Goal: Task Accomplishment & Management: Manage account settings

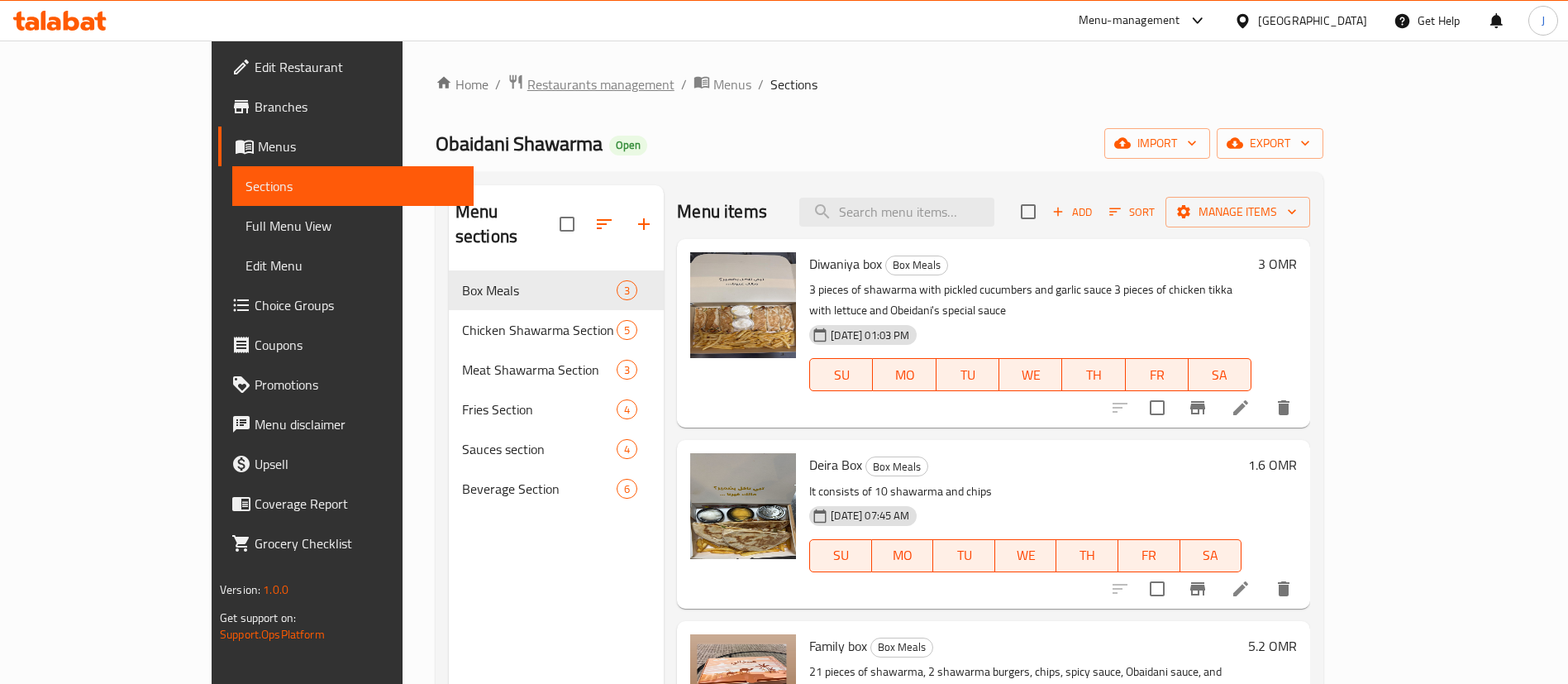
click at [527, 74] on span "Restaurants management" at bounding box center [600, 84] width 147 height 20
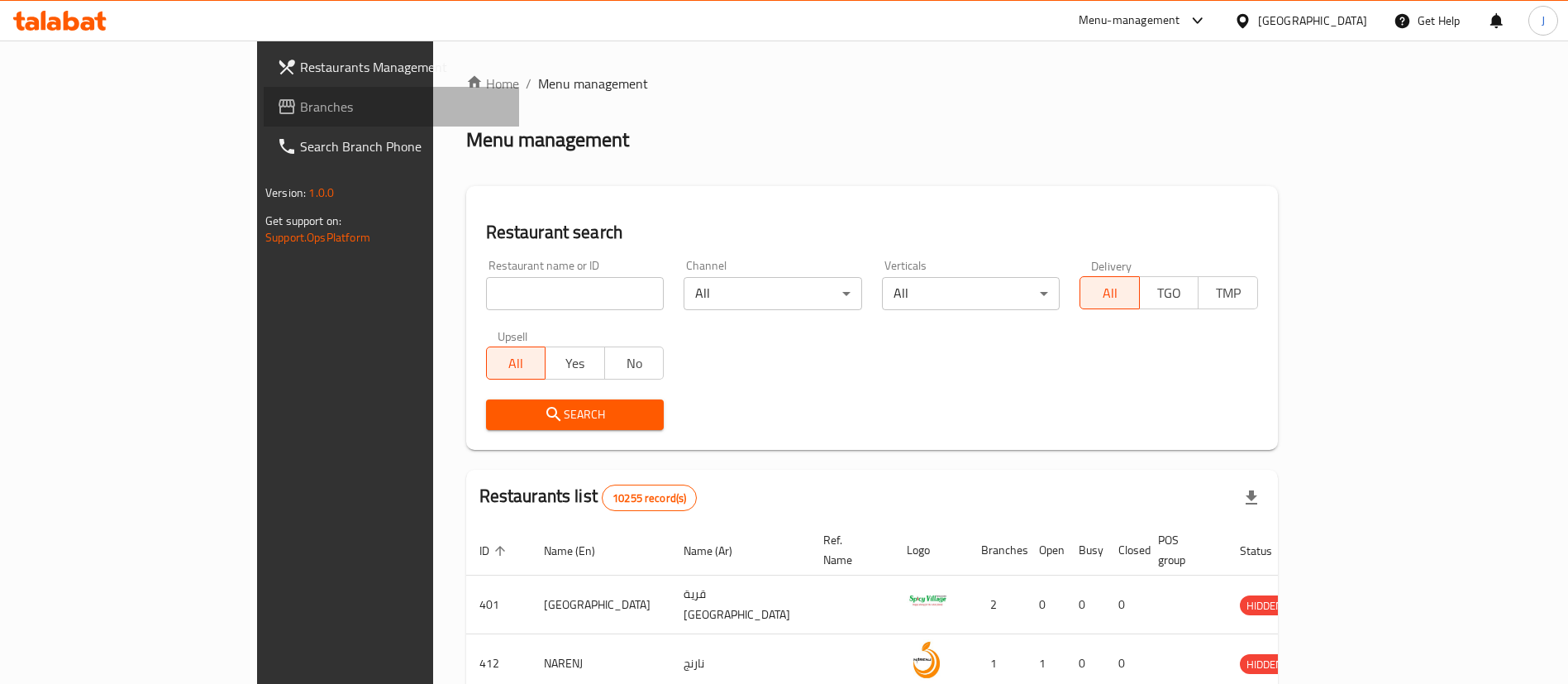
click at [264, 91] on link "Branches" at bounding box center [392, 106] width 256 height 39
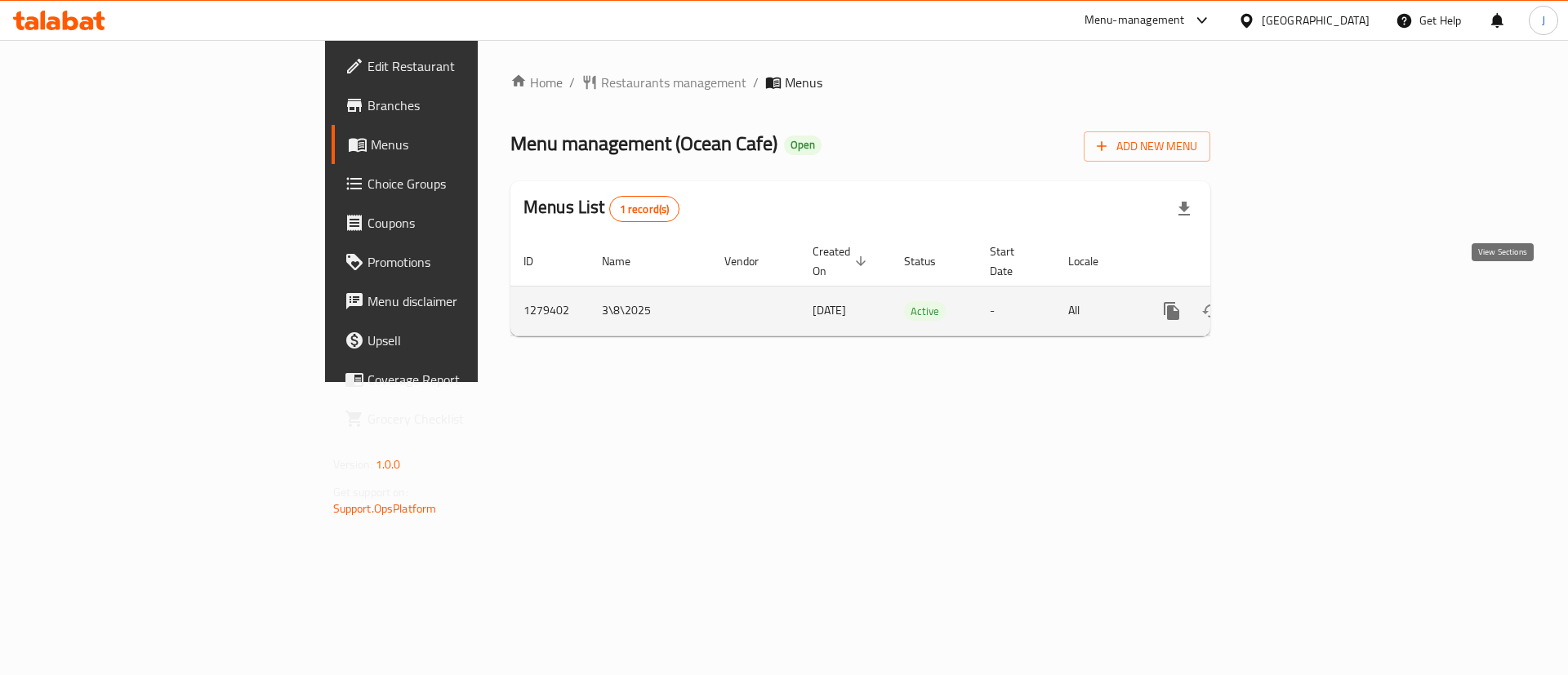
click at [1299, 301] on icon "enhanced table" at bounding box center [1289, 311] width 19 height 19
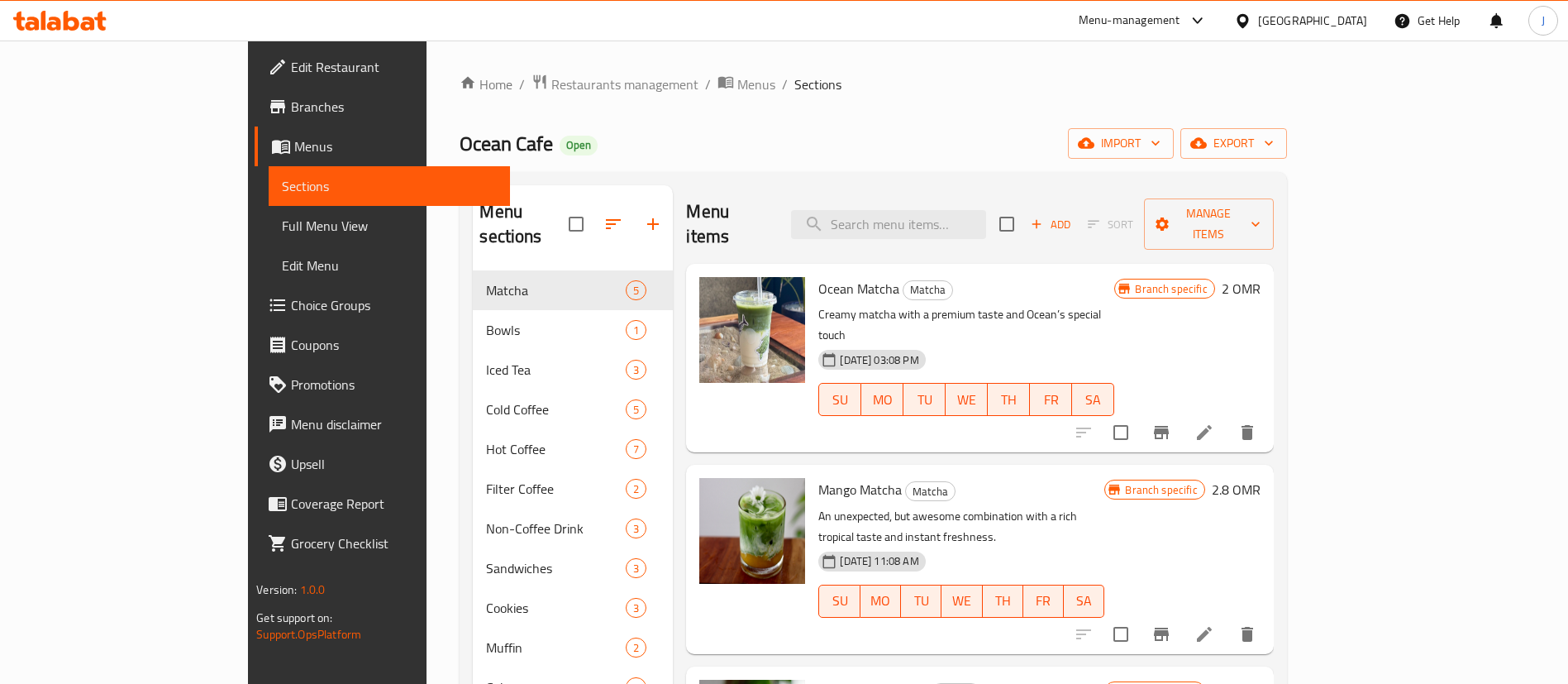
click at [291, 116] on span "Branches" at bounding box center [394, 106] width 206 height 20
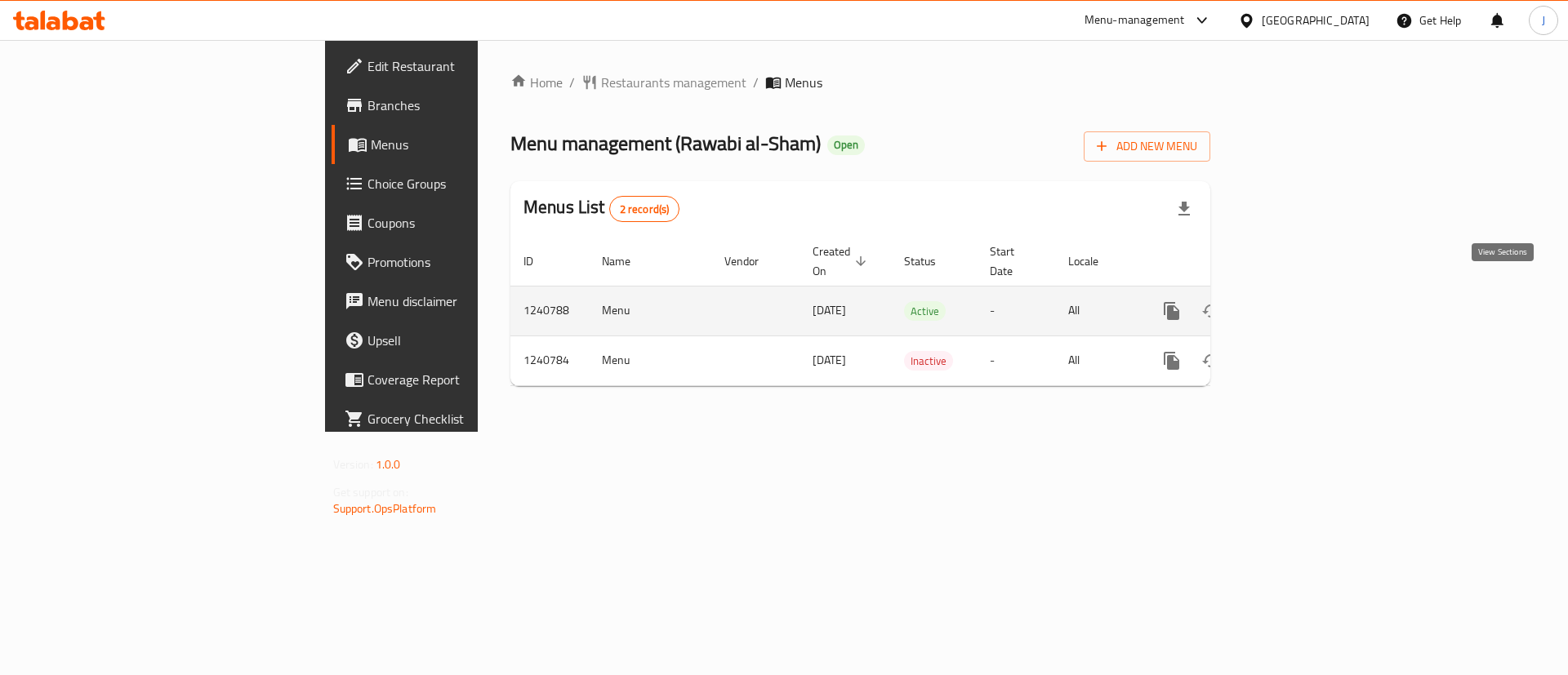
click at [1296, 303] on icon "enhanced table" at bounding box center [1290, 311] width 15 height 15
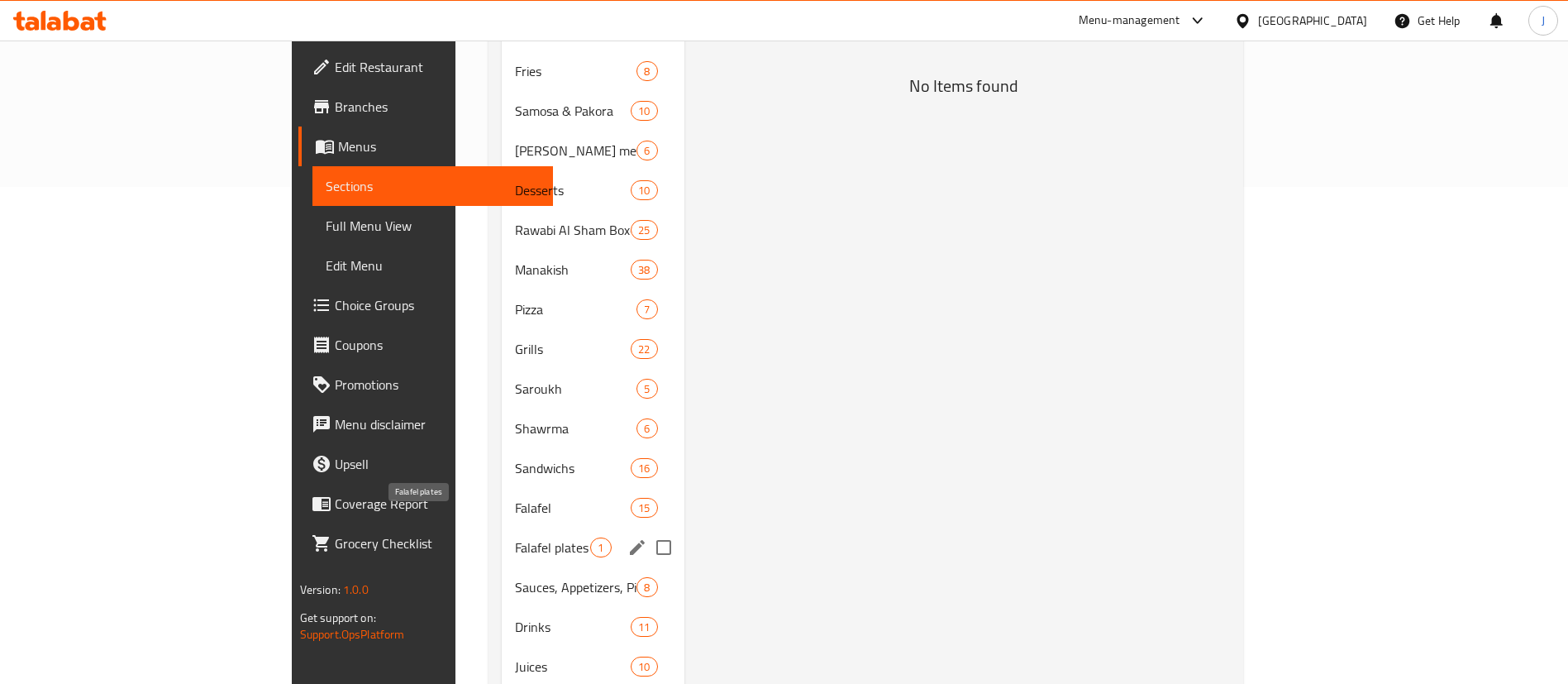
scroll to position [527, 0]
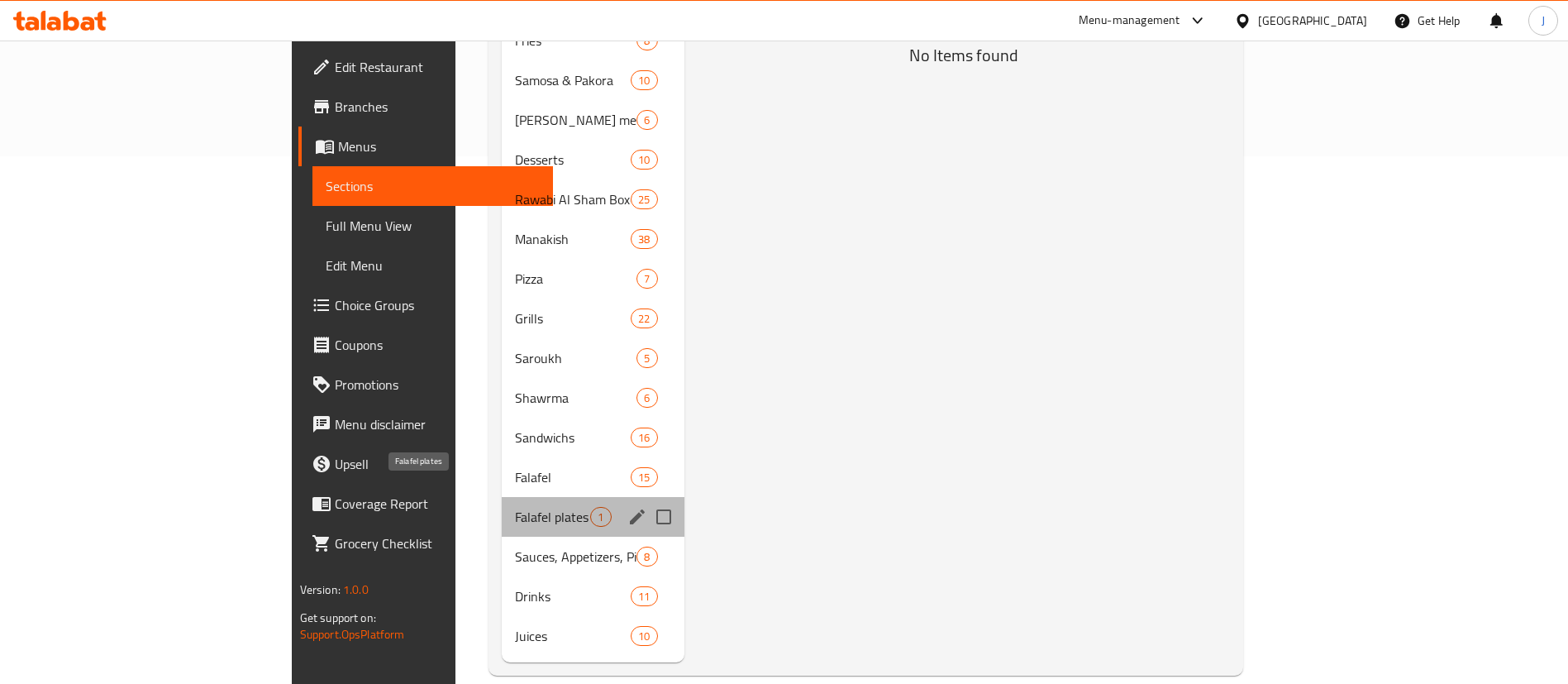
click at [515, 506] on span "Falafel plates" at bounding box center [552, 516] width 75 height 20
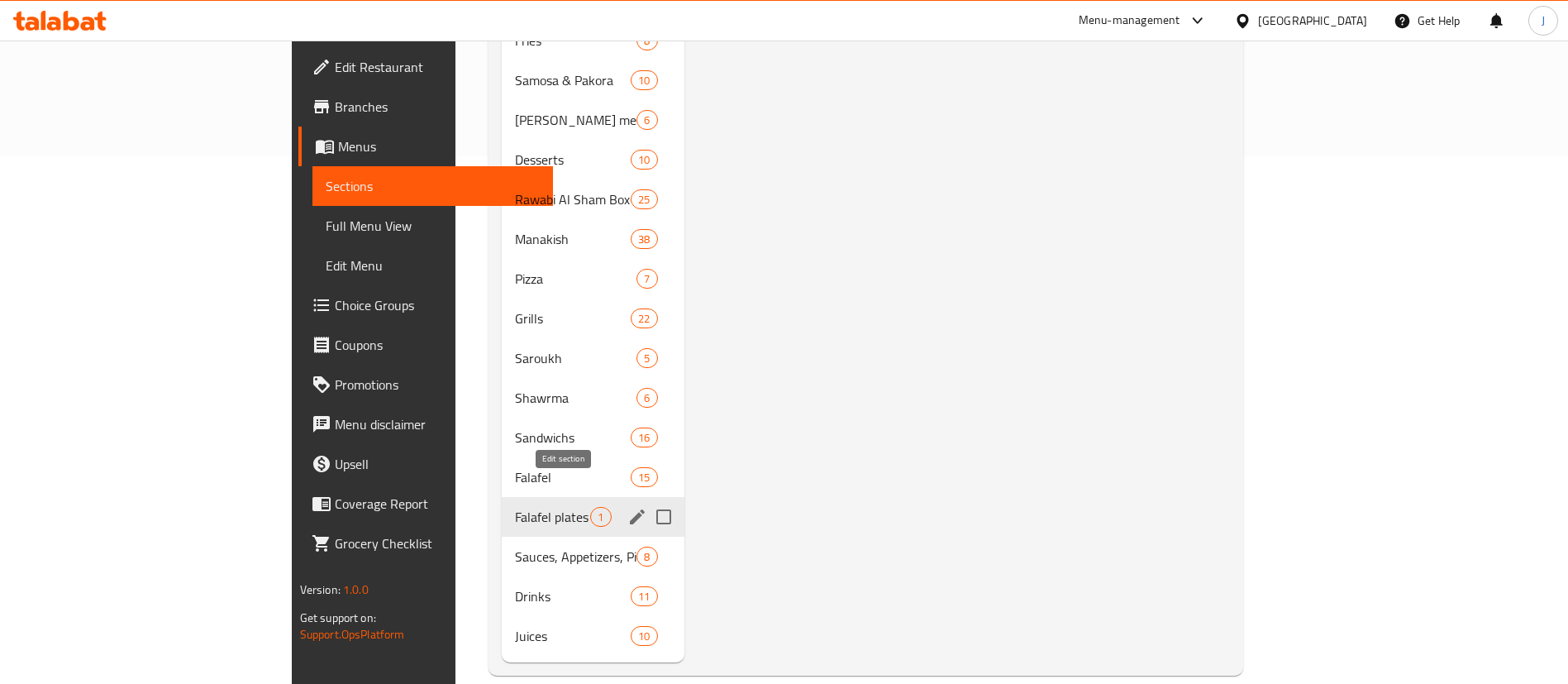
click at [628, 506] on icon "edit" at bounding box center [637, 516] width 20 height 20
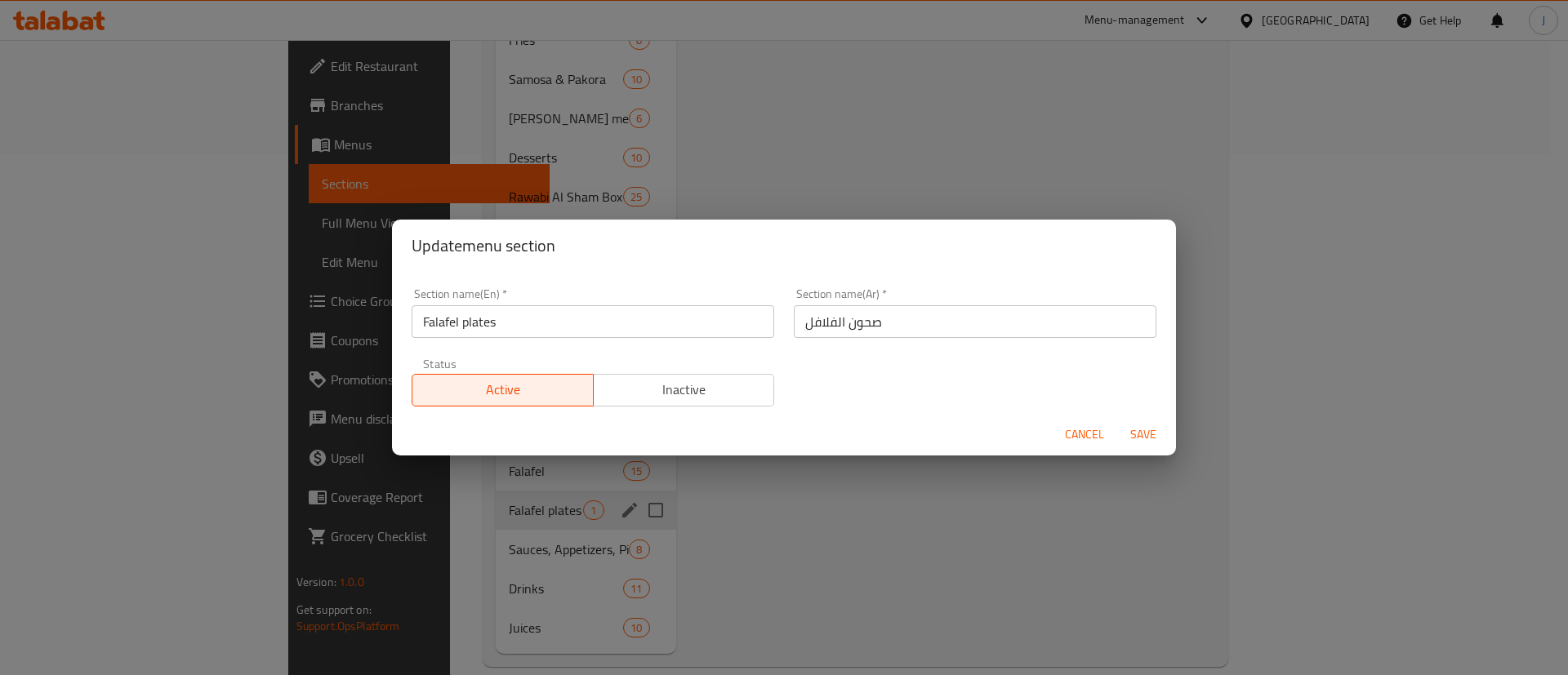
click at [702, 380] on span "Inactive" at bounding box center [684, 389] width 168 height 24
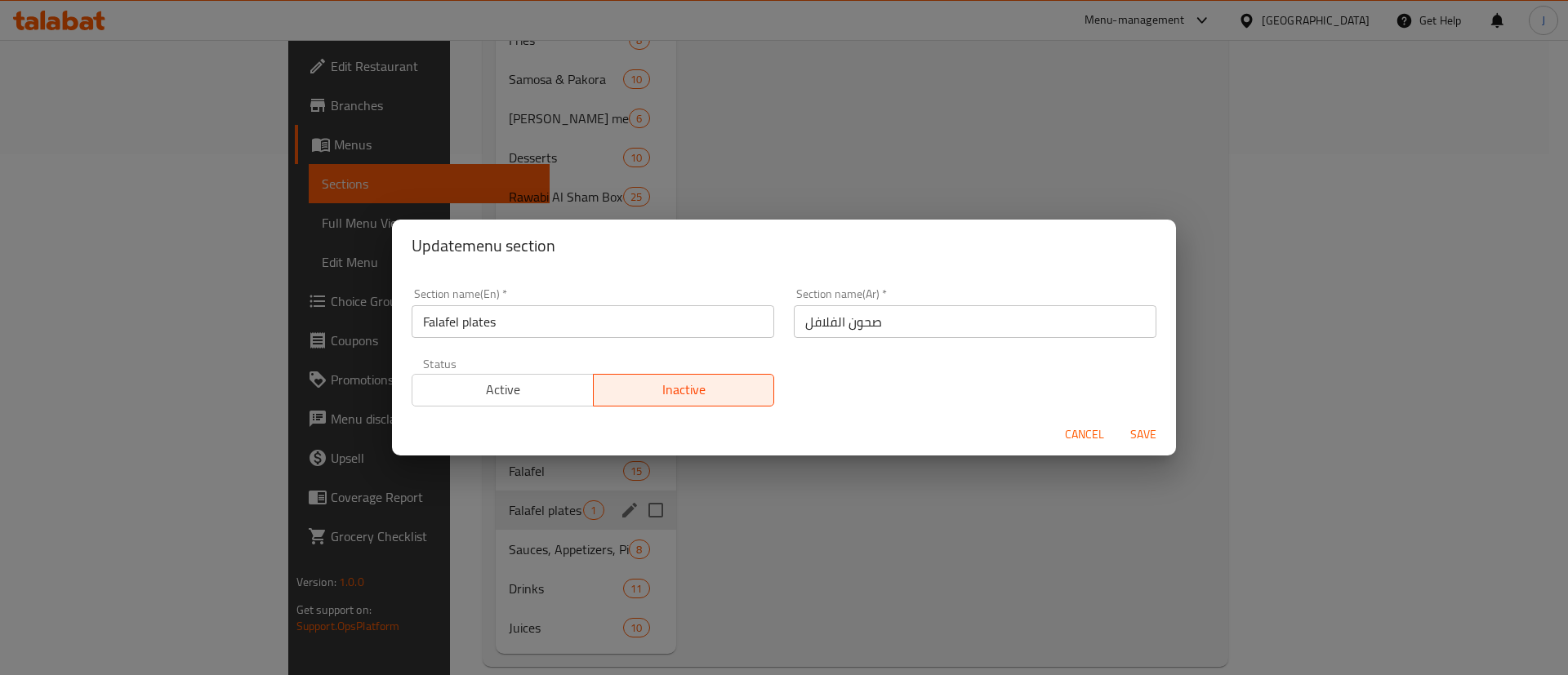
click at [1139, 435] on span "Save" at bounding box center [1143, 435] width 39 height 20
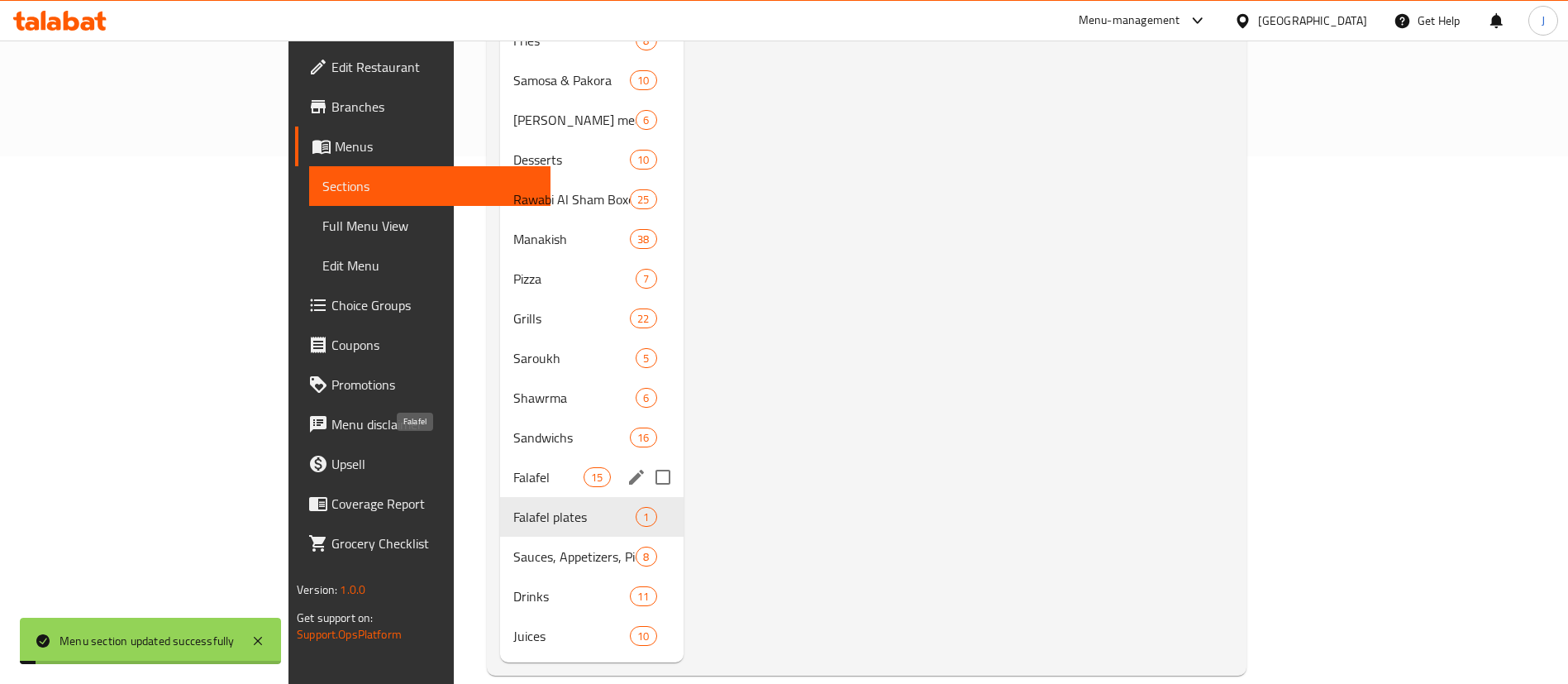
click at [513, 467] on span "Falafel" at bounding box center [548, 476] width 70 height 20
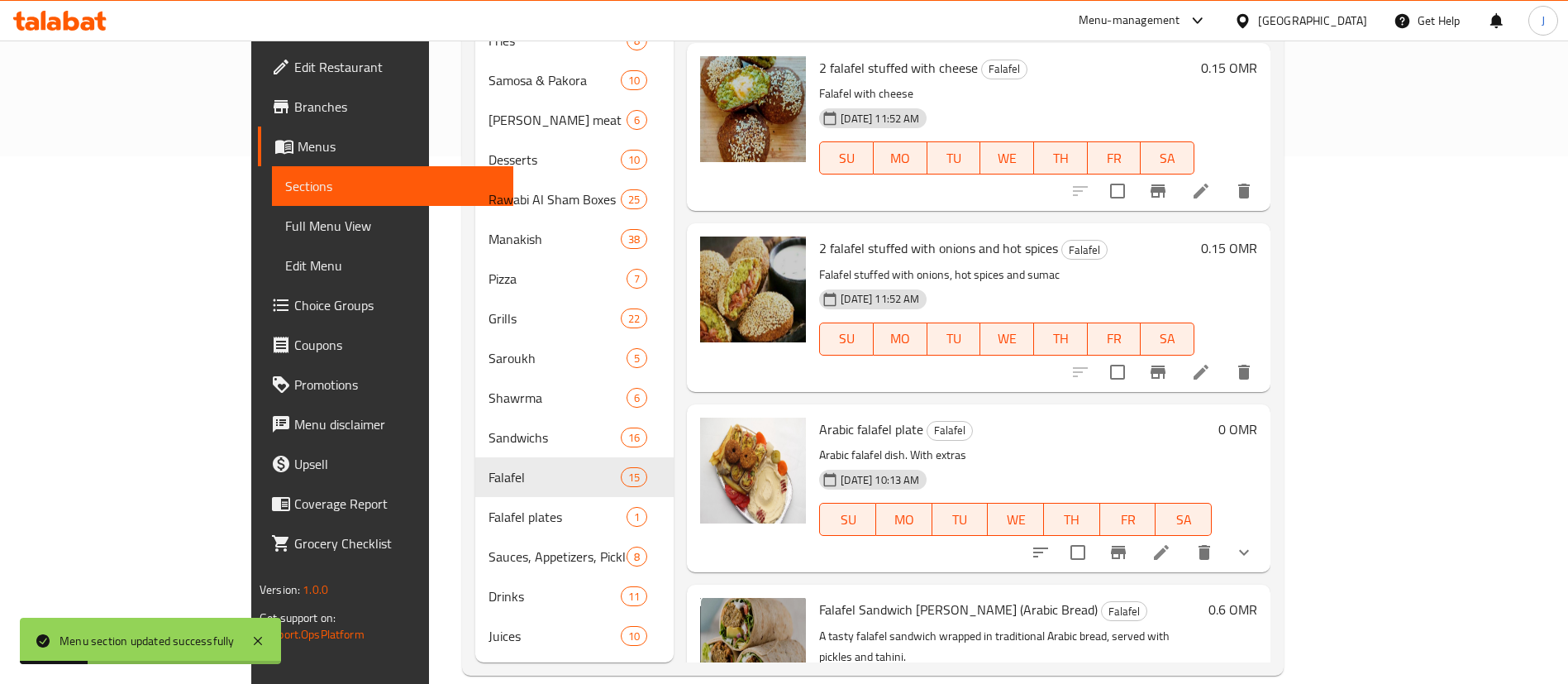
scroll to position [496, 0]
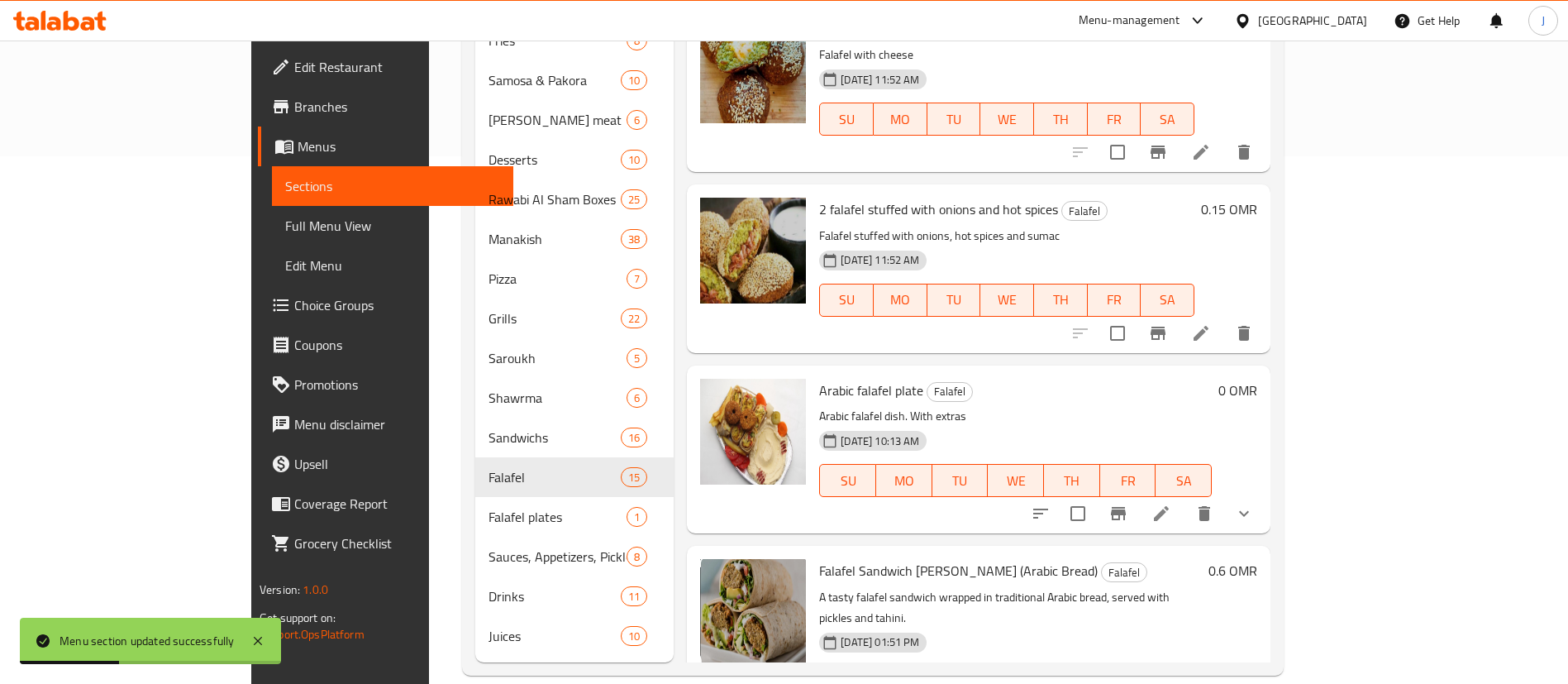
click at [1254, 504] on icon "show more" at bounding box center [1244, 513] width 20 height 20
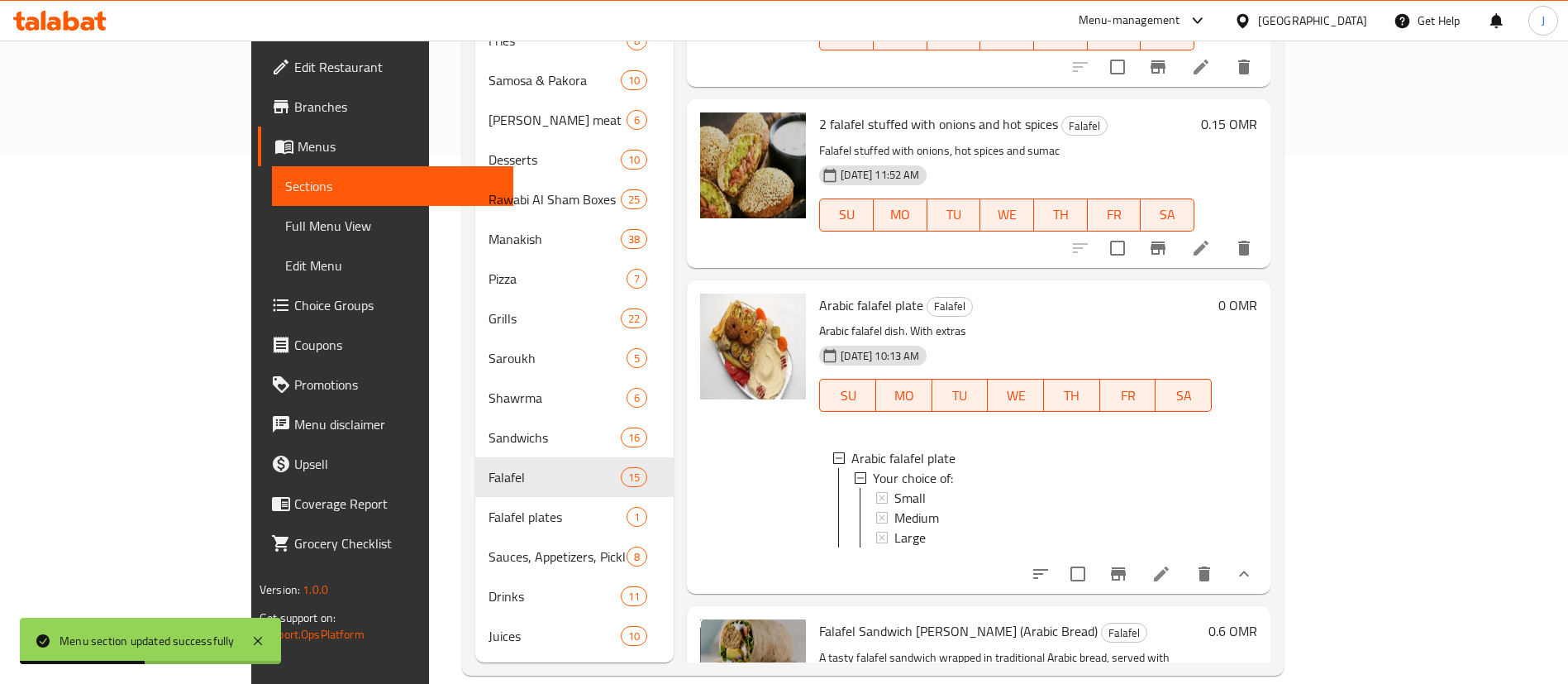
scroll to position [620, 0]
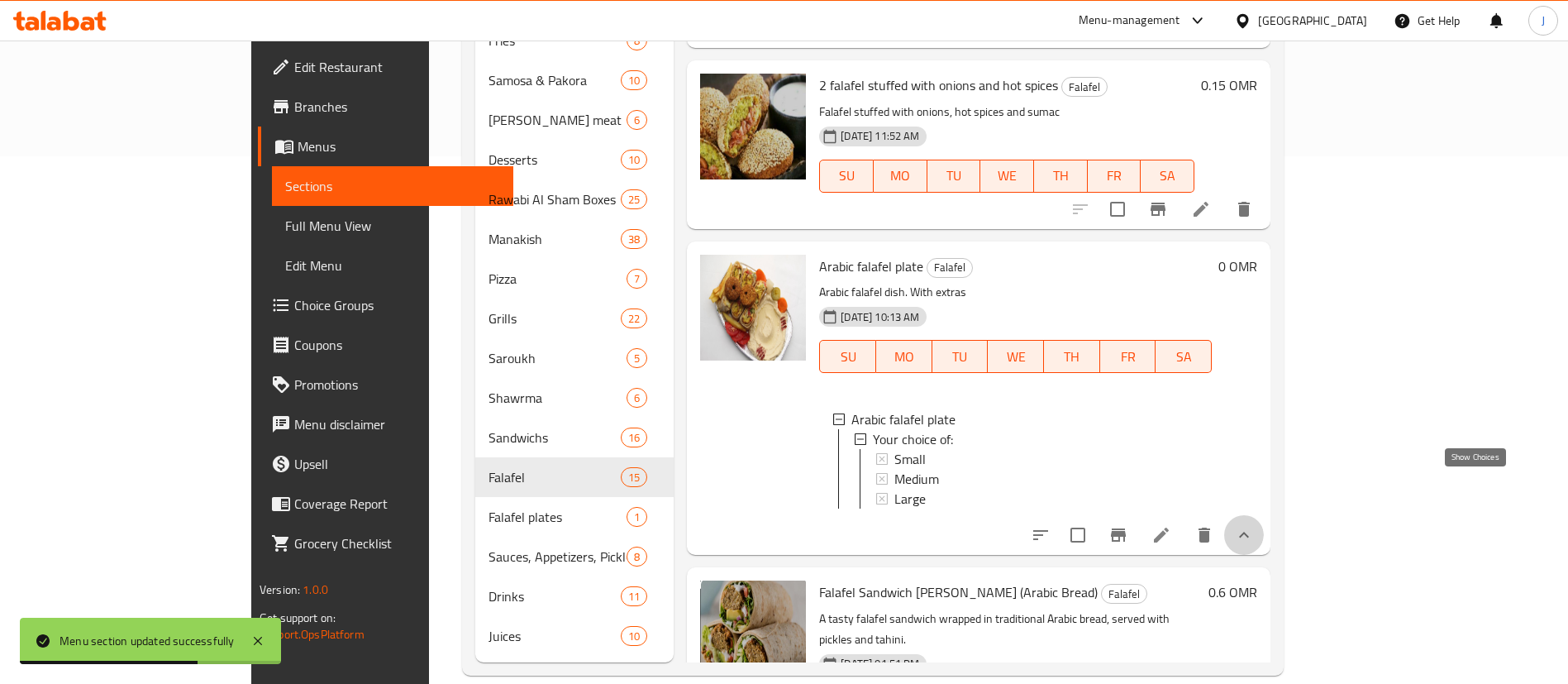
click at [1254, 525] on icon "show more" at bounding box center [1244, 535] width 20 height 20
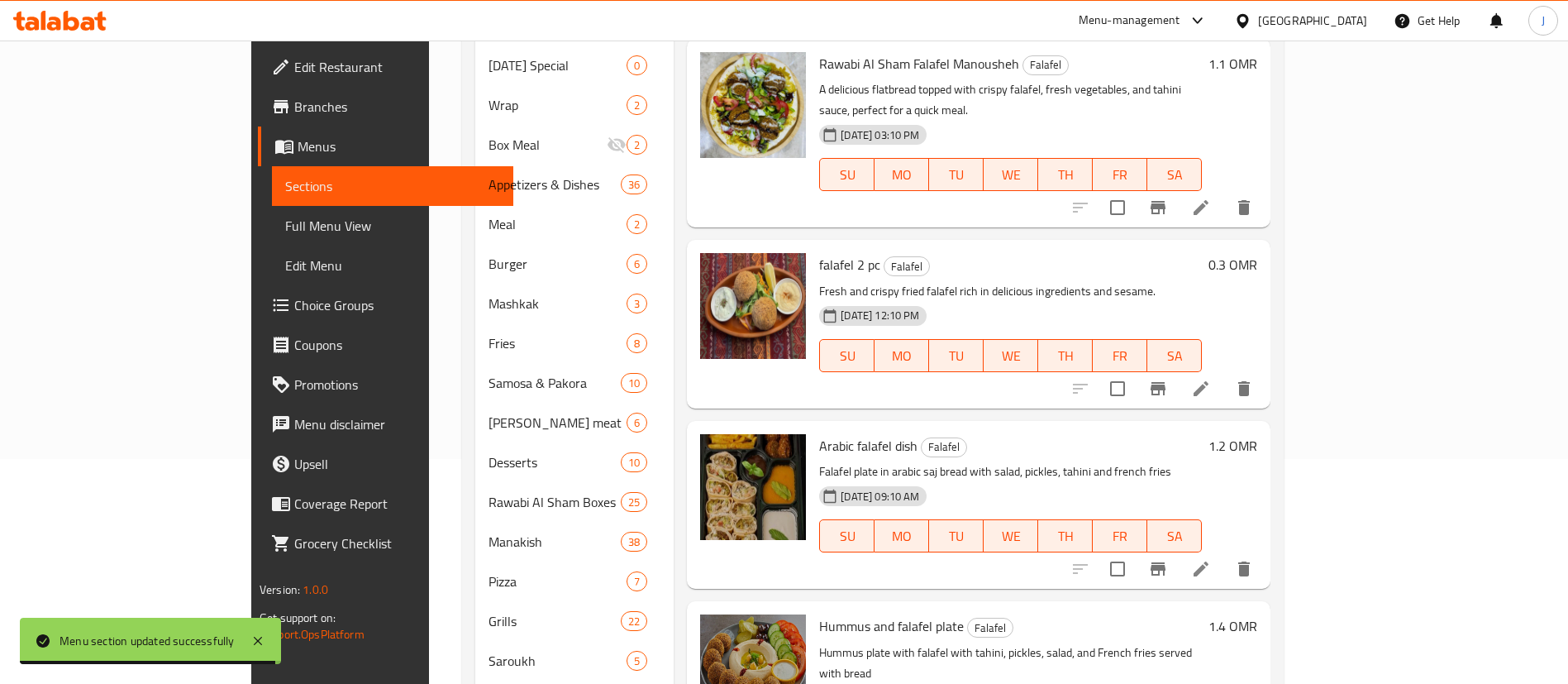
scroll to position [0, 0]
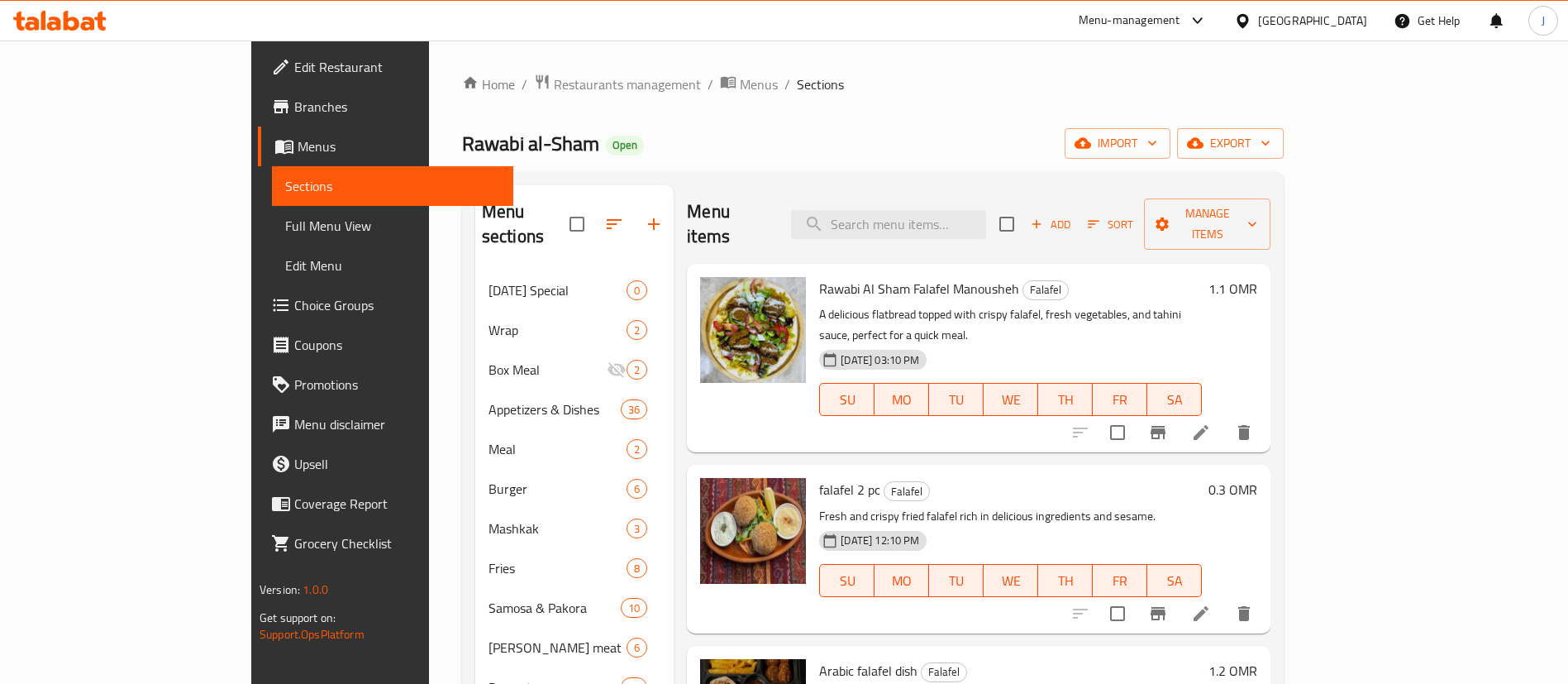
click at [462, 97] on div "Home / Restaurants management / Menus / Sections Rawabi al-Sham Open import exp…" at bounding box center [873, 638] width 822 height 1129
click at [554, 77] on span "Restaurants management" at bounding box center [628, 84] width 147 height 20
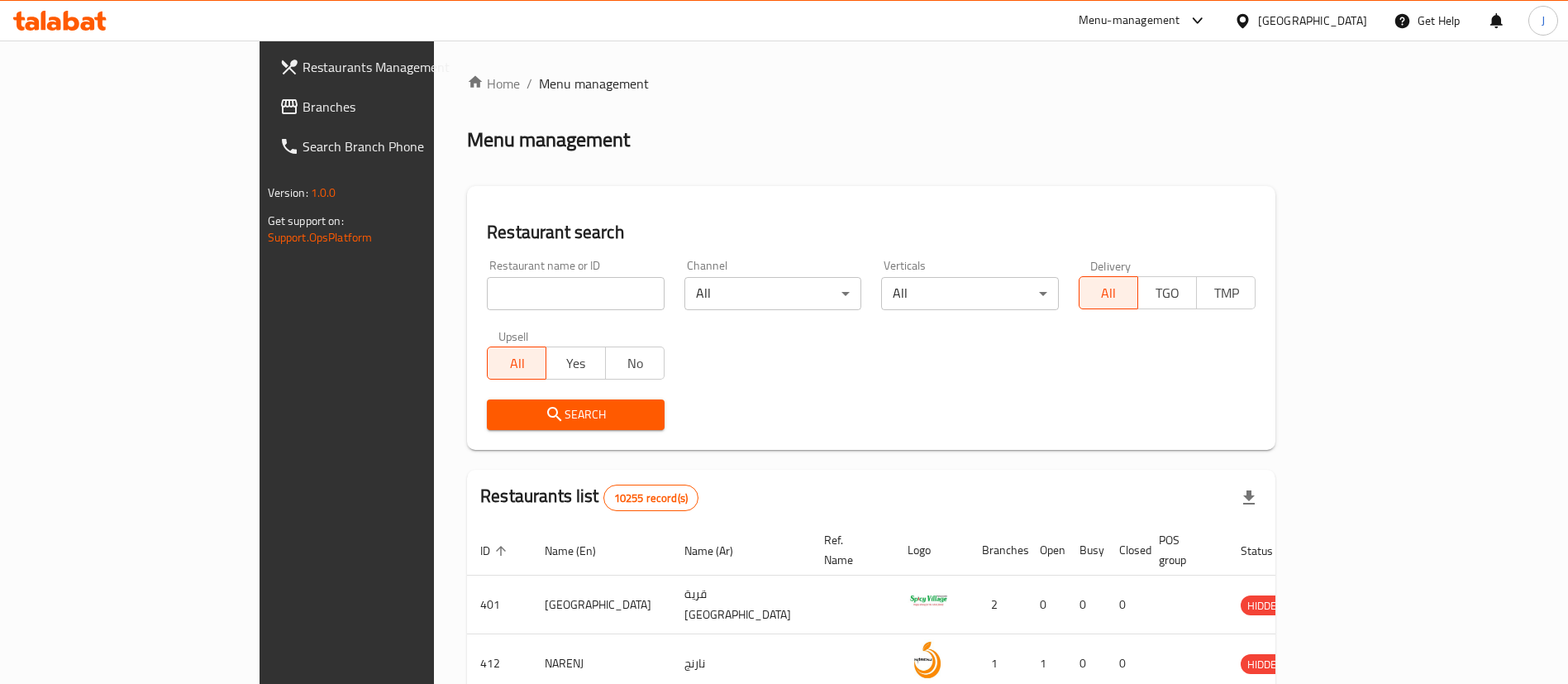
click at [487, 297] on input "search" at bounding box center [575, 293] width 178 height 33
click at [303, 105] on span "Branches" at bounding box center [405, 106] width 206 height 20
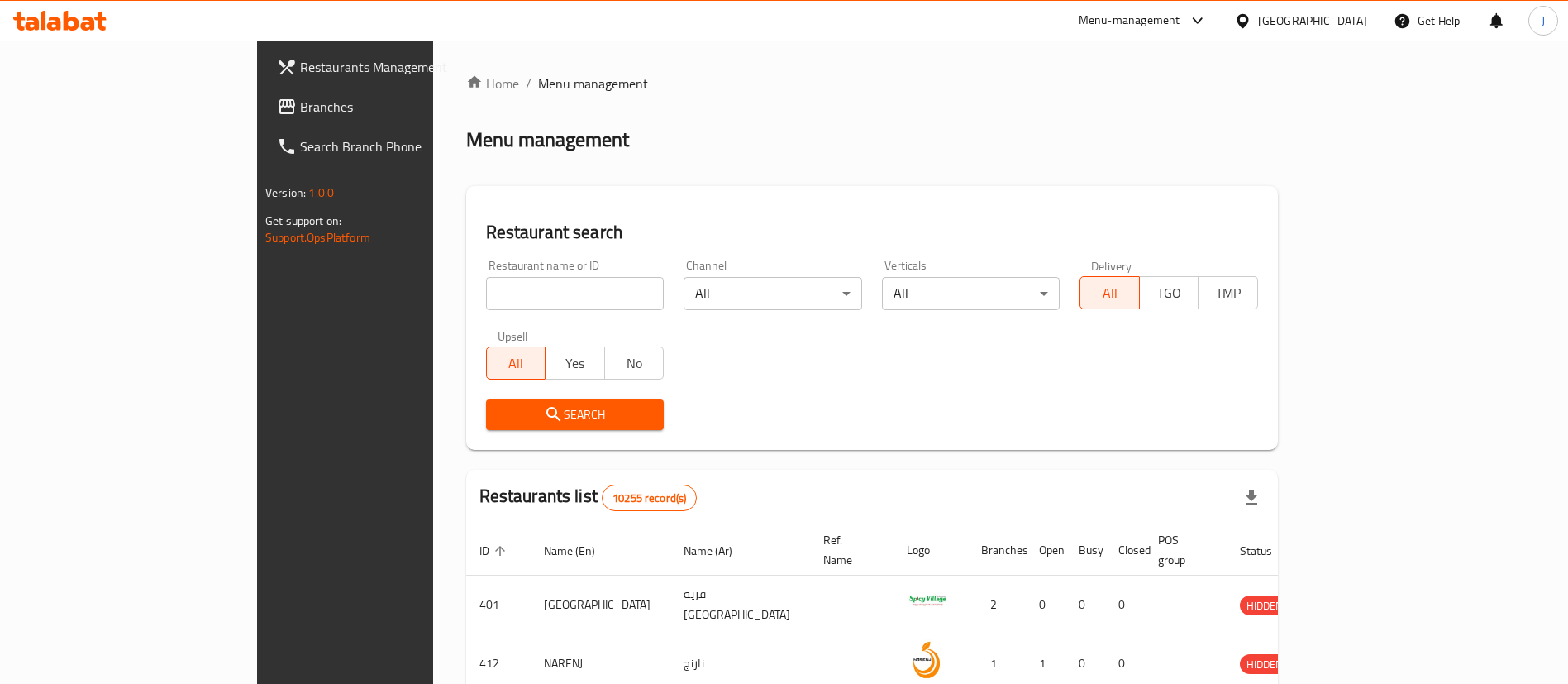
click at [300, 111] on span "Branches" at bounding box center [402, 106] width 206 height 20
